Goal: Find specific page/section: Find specific page/section

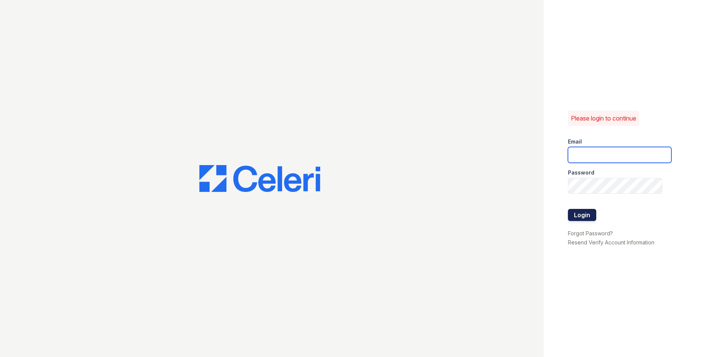
type input "[EMAIL_ADDRESS][DOMAIN_NAME]"
click at [583, 216] on button "Login" at bounding box center [582, 215] width 28 height 12
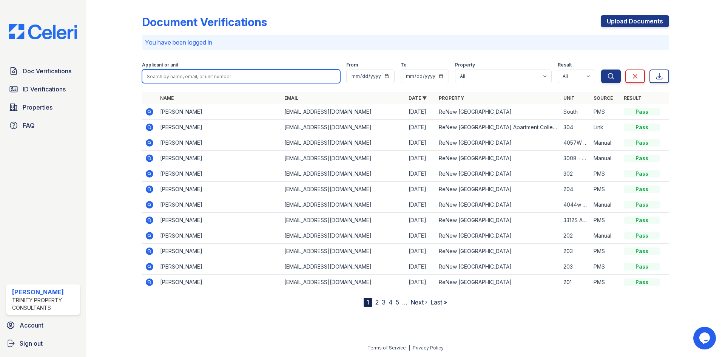
click at [173, 80] on input "search" at bounding box center [241, 76] width 198 height 14
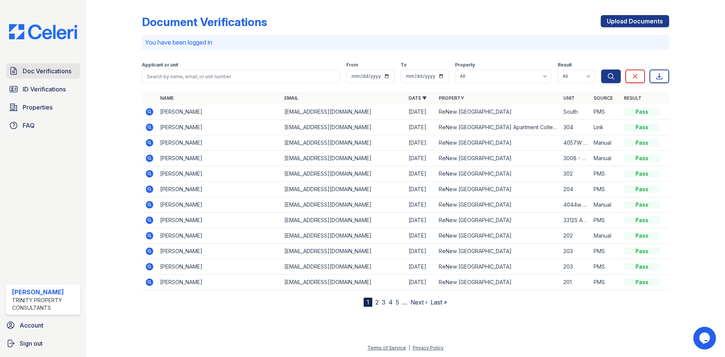
click at [49, 75] on span "Doc Verifications" at bounding box center [47, 70] width 49 height 9
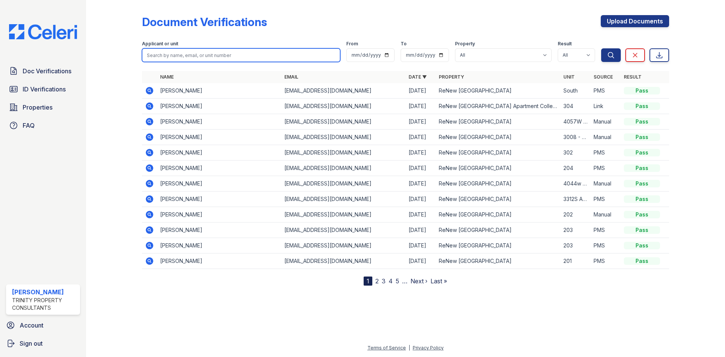
click at [169, 60] on input "search" at bounding box center [241, 55] width 198 height 14
type input "[PERSON_NAME]"
click at [601, 48] on button "Search" at bounding box center [611, 55] width 20 height 14
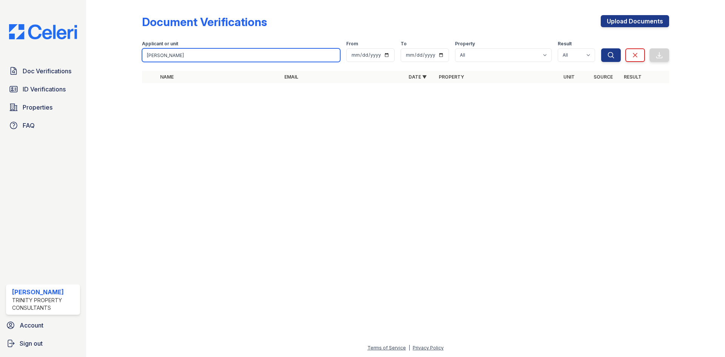
click at [171, 55] on input "[PERSON_NAME]" at bounding box center [241, 55] width 198 height 14
drag, startPoint x: 169, startPoint y: 55, endPoint x: 133, endPoint y: 57, distance: 35.9
click at [133, 57] on div "Document Verifications Upload Documents Filter Applicant or unit [GEOGRAPHIC_DA…" at bounding box center [405, 51] width 614 height 103
type input "[PERSON_NAME]"
click at [601, 48] on button "Search" at bounding box center [611, 55] width 20 height 14
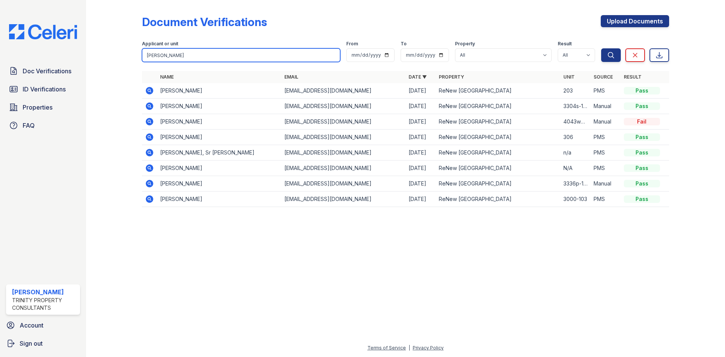
drag, startPoint x: 161, startPoint y: 52, endPoint x: 122, endPoint y: 52, distance: 38.9
click at [122, 52] on div "Document Verifications Upload Documents Filter Applicant or unit [PERSON_NAME] …" at bounding box center [405, 113] width 614 height 226
type input "[PERSON_NAME]"
click at [70, 80] on div "Doc Verifications ID Verifications Properties FAQ" at bounding box center [43, 97] width 80 height 69
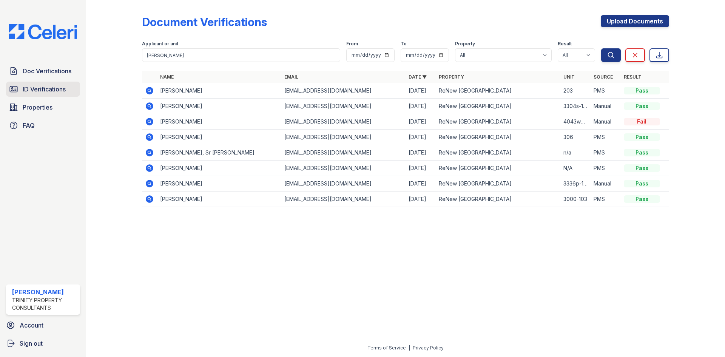
click at [67, 84] on link "ID Verifications" at bounding box center [43, 89] width 74 height 15
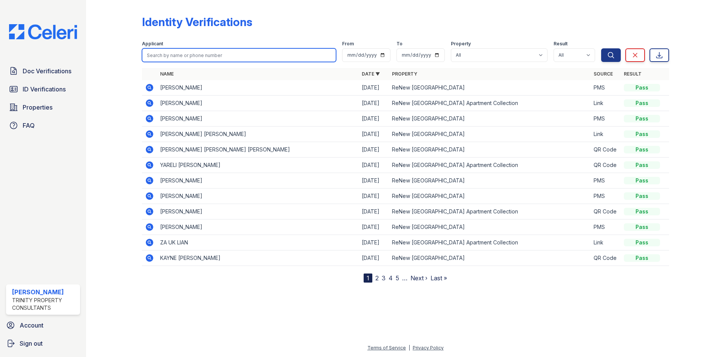
click at [176, 58] on input "search" at bounding box center [239, 55] width 194 height 14
type input "[PERSON_NAME]"
click at [601, 48] on button "Search" at bounding box center [611, 55] width 20 height 14
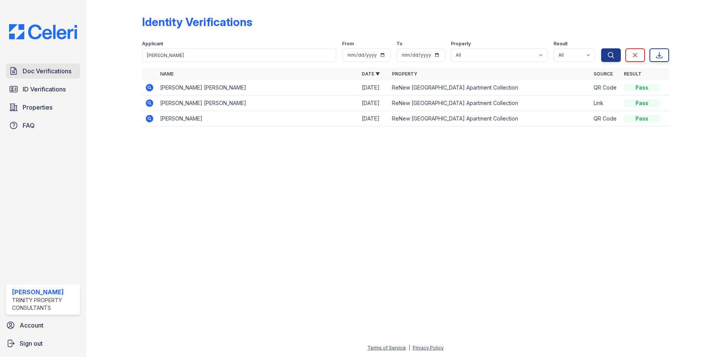
click at [27, 68] on span "Doc Verifications" at bounding box center [47, 70] width 49 height 9
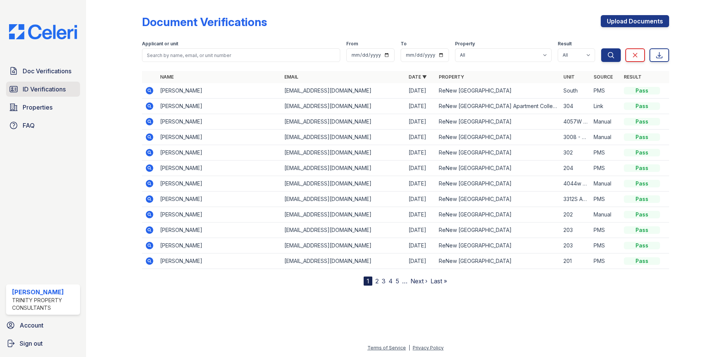
click at [33, 93] on span "ID Verifications" at bounding box center [44, 89] width 43 height 9
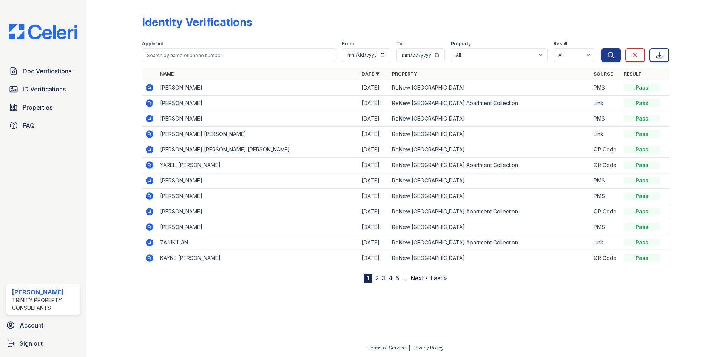
click at [27, 115] on link "Properties" at bounding box center [43, 107] width 74 height 15
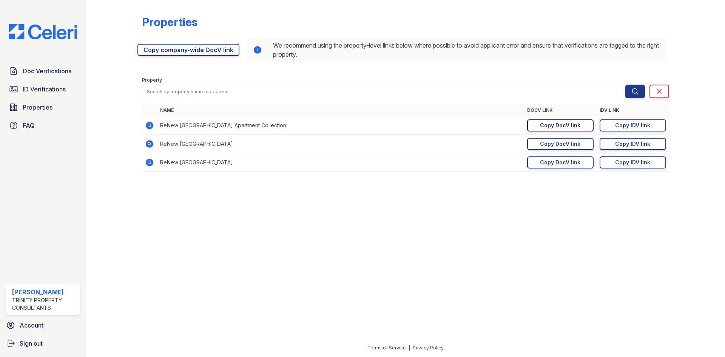
click at [554, 128] on div "Copy DocV link" at bounding box center [560, 126] width 40 height 8
